Goal: Transaction & Acquisition: Book appointment/travel/reservation

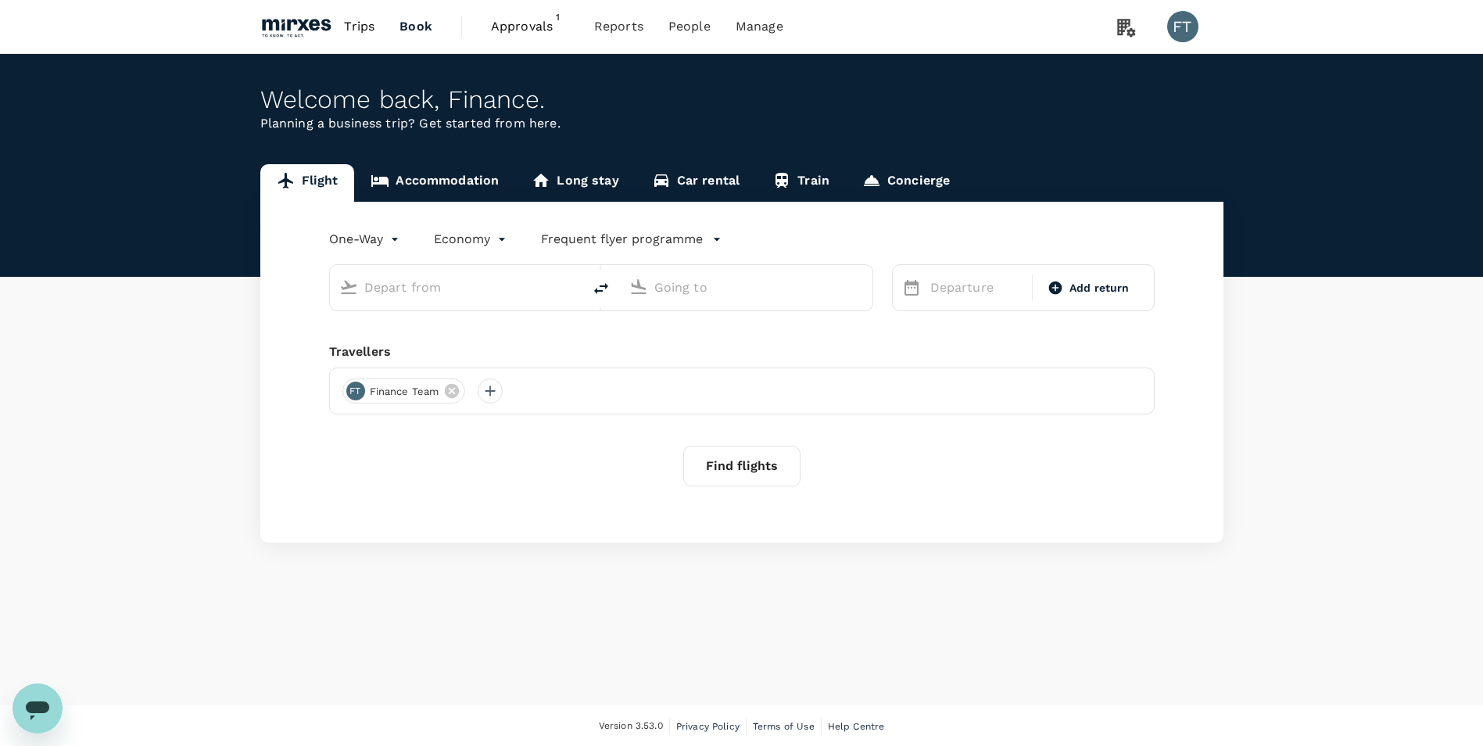
type input "roundtrip"
type input "Singapore Changi (SIN)"
type input "Kuala Lumpur Intl ([GEOGRAPHIC_DATA])"
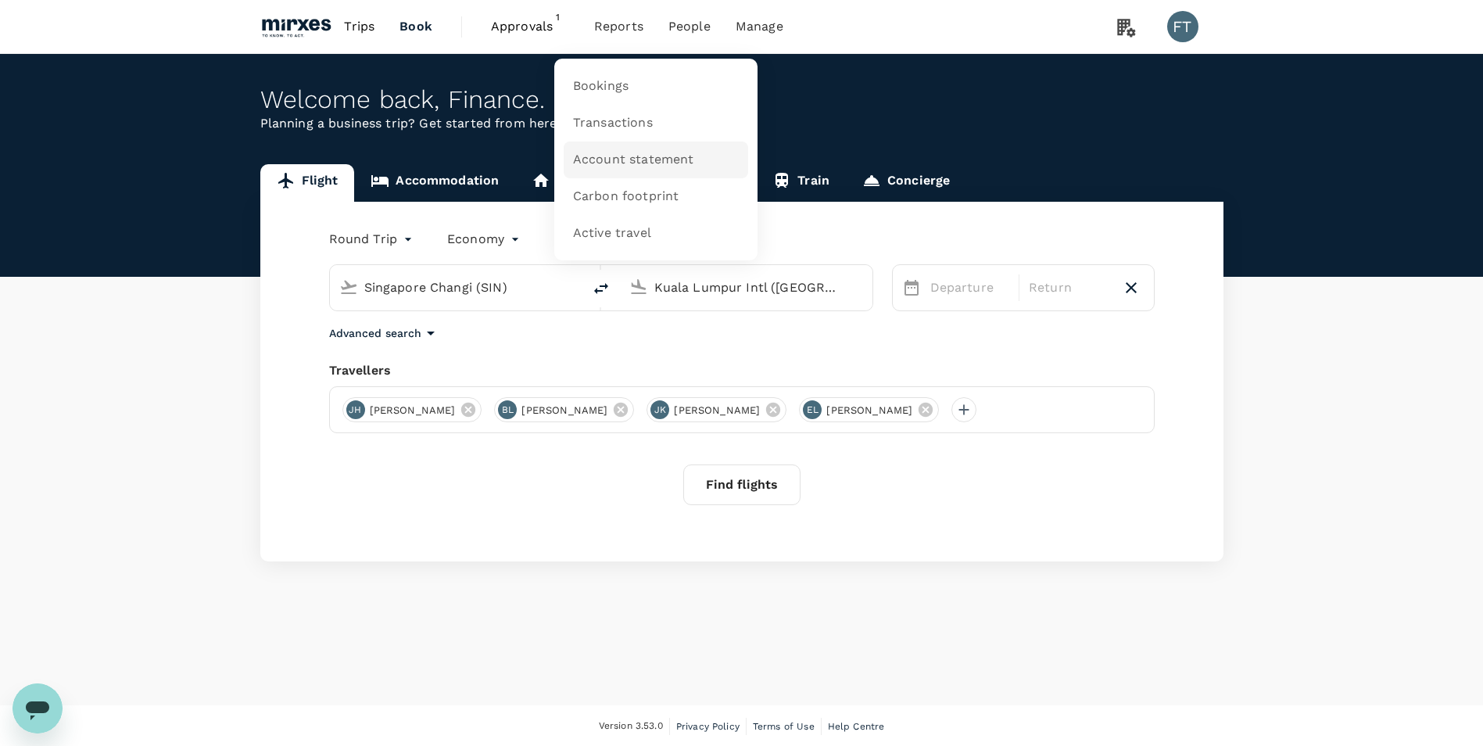
click at [630, 151] on span "Account statement" at bounding box center [633, 160] width 121 height 18
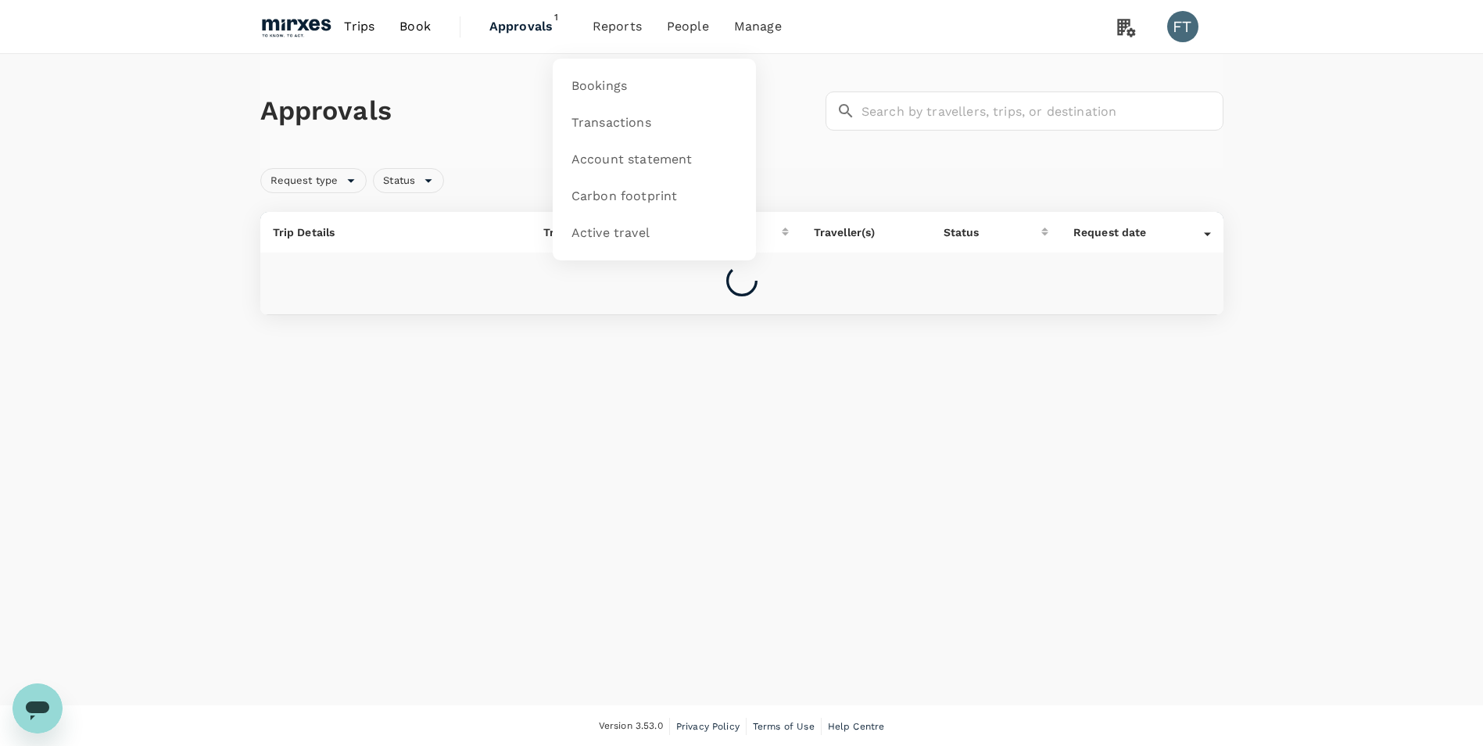
click at [611, 33] on span "Reports" at bounding box center [616, 26] width 49 height 19
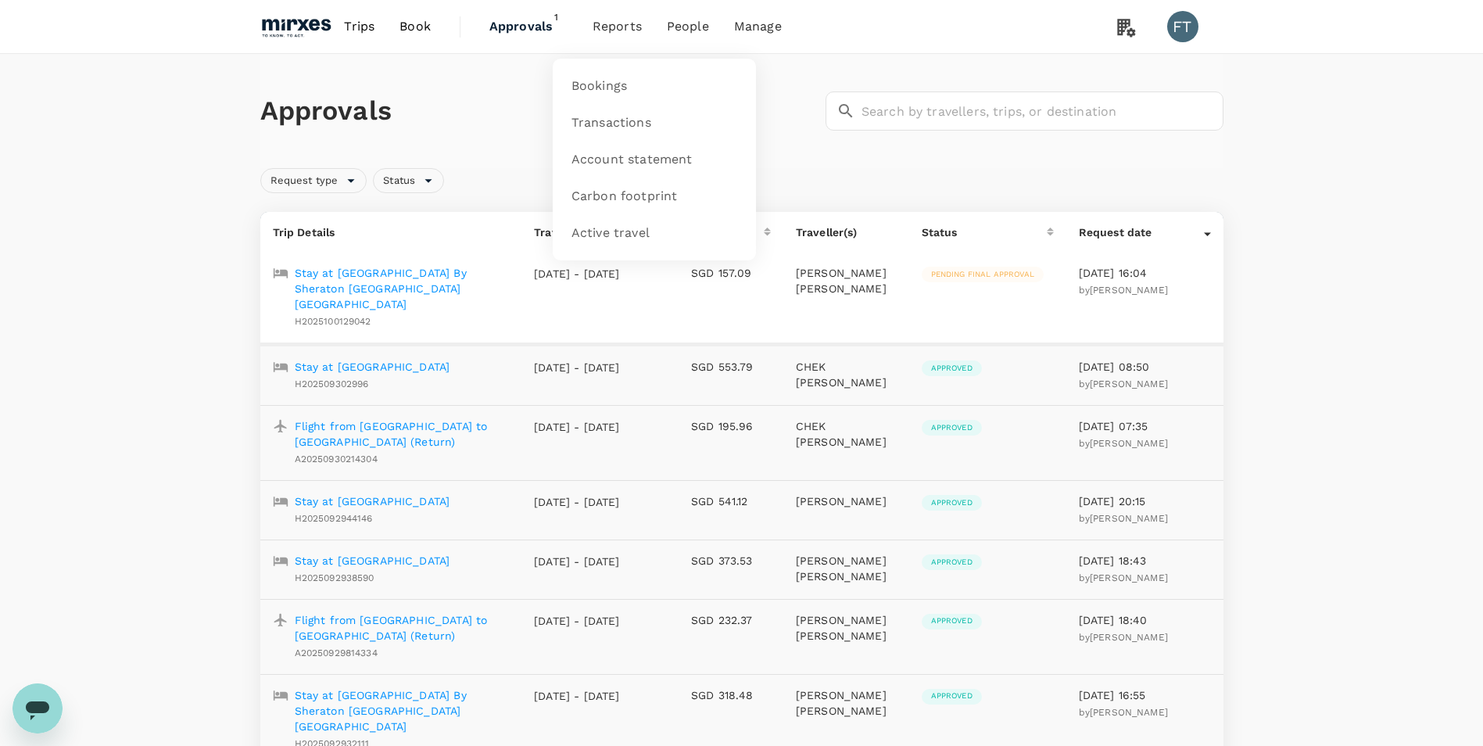
click at [611, 33] on span "Reports" at bounding box center [616, 26] width 49 height 19
click at [611, 26] on span "Reports" at bounding box center [616, 26] width 49 height 19
click at [624, 32] on span "Reports" at bounding box center [616, 26] width 49 height 19
click at [700, 113] on h1 "Approvals" at bounding box center [539, 111] width 559 height 33
click at [621, 38] on li "Reports" at bounding box center [617, 26] width 74 height 53
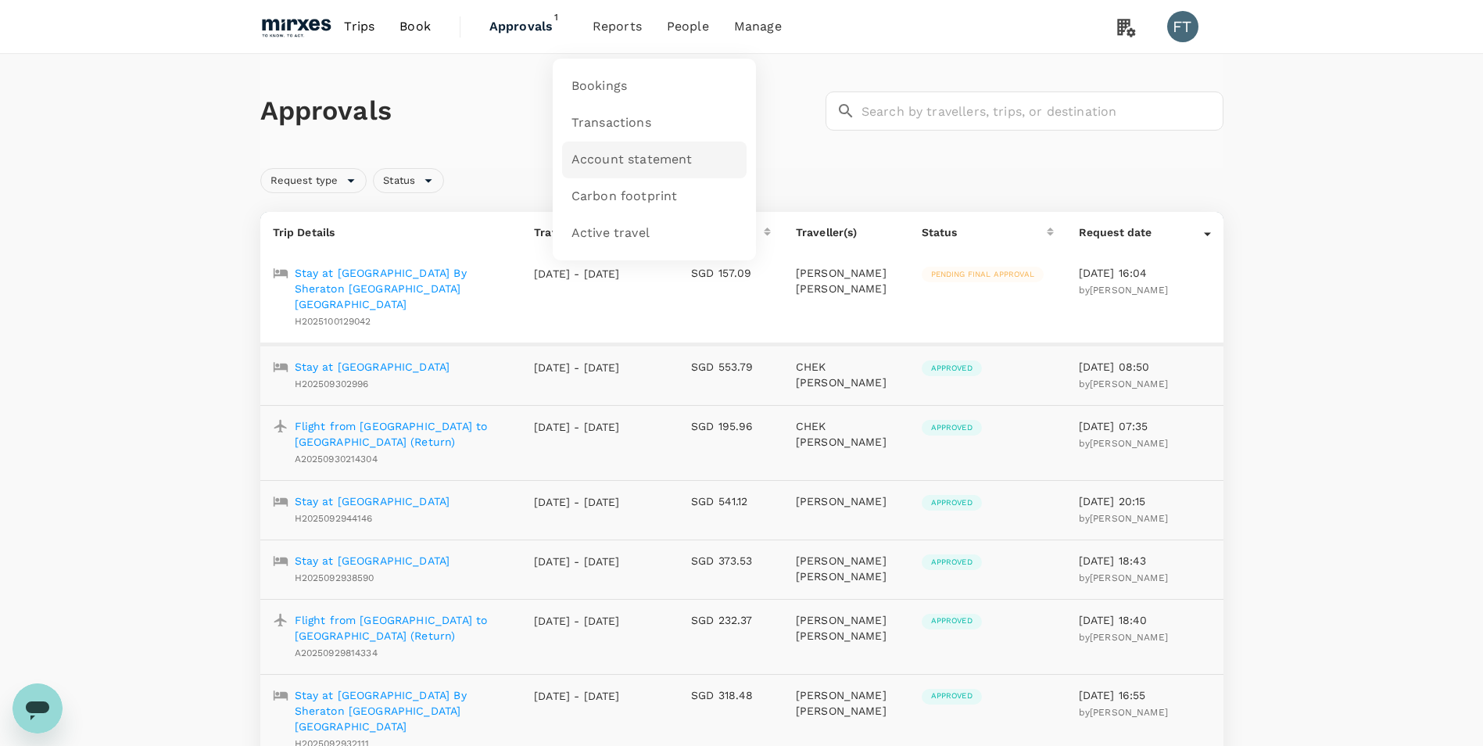
click at [622, 157] on span "Account statement" at bounding box center [631, 160] width 121 height 18
